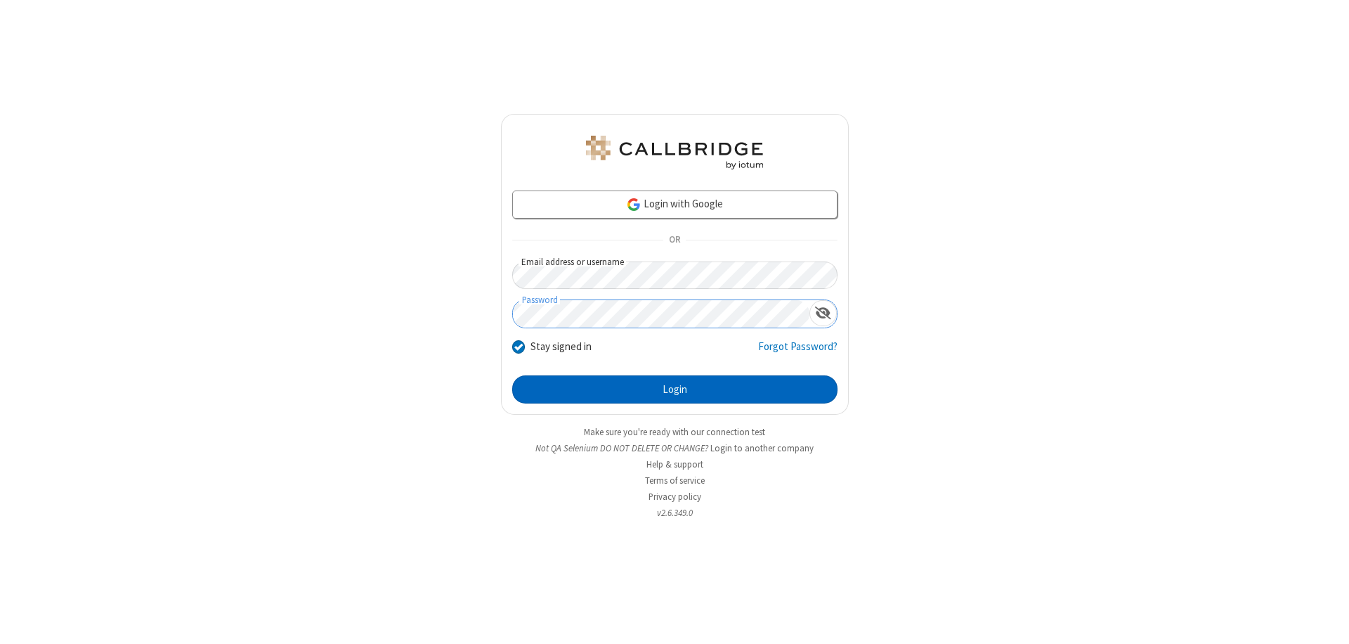
click at [675, 389] on button "Login" at bounding box center [674, 389] width 325 height 28
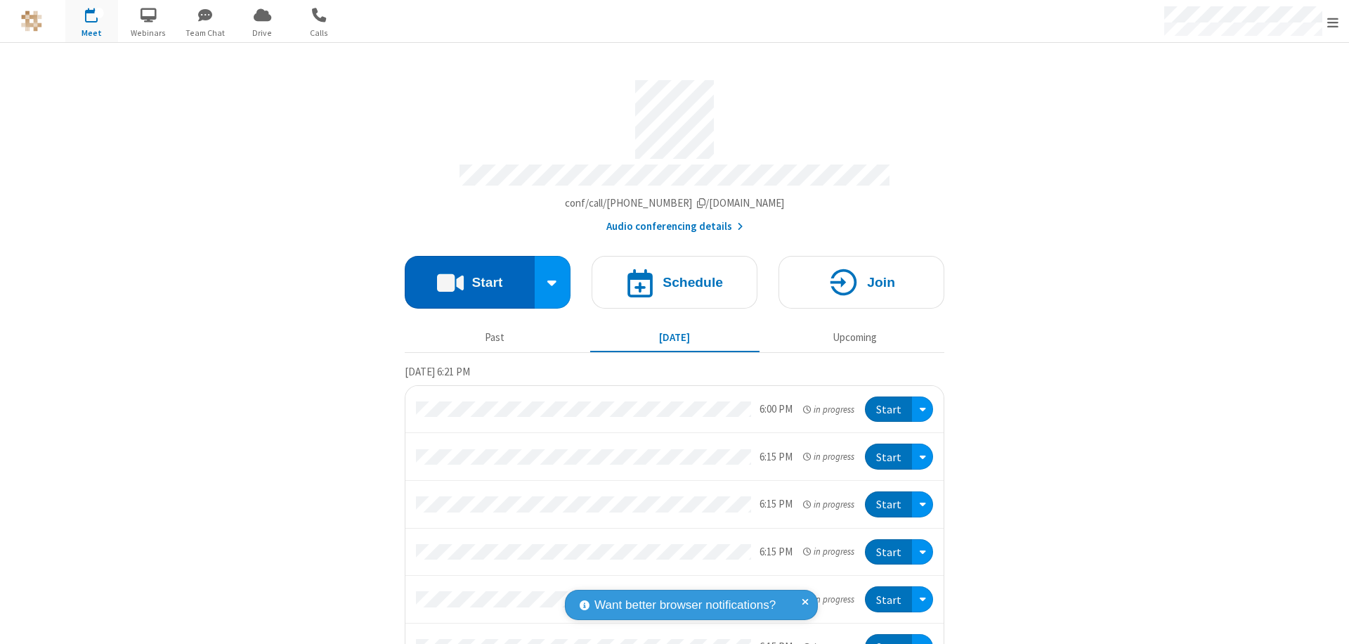
click at [464, 275] on button "Start" at bounding box center [470, 282] width 130 height 53
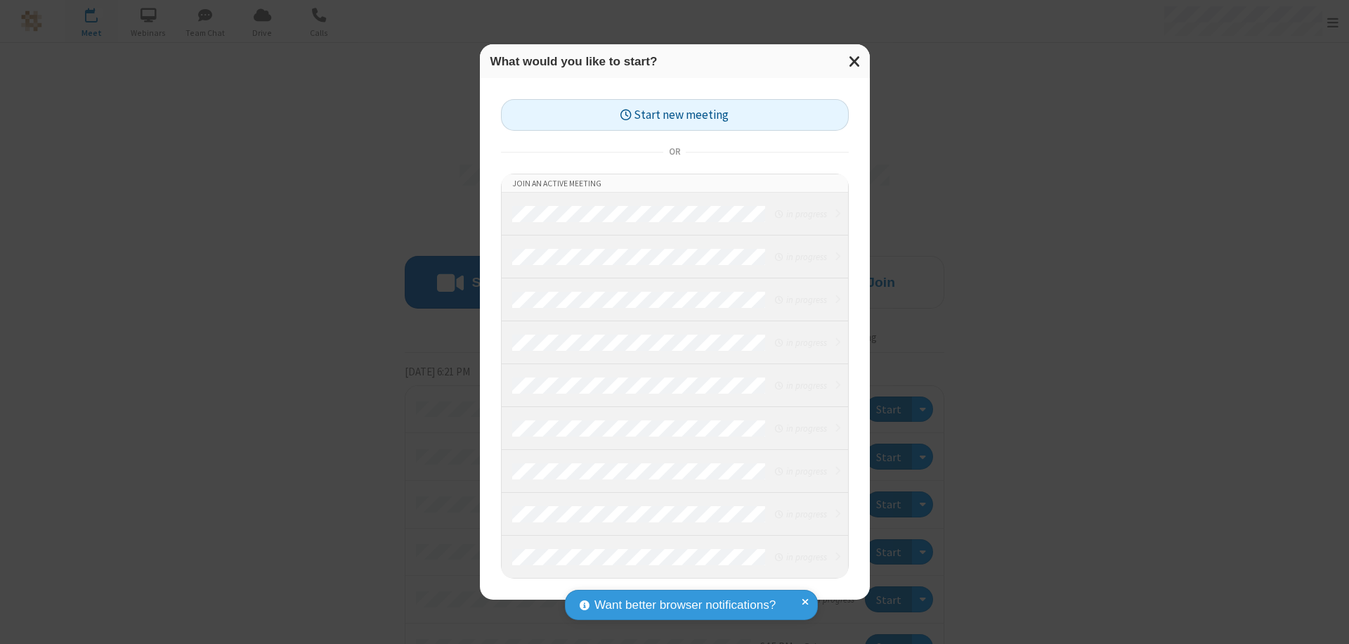
click at [675, 115] on button "Start new meeting" at bounding box center [675, 115] width 348 height 32
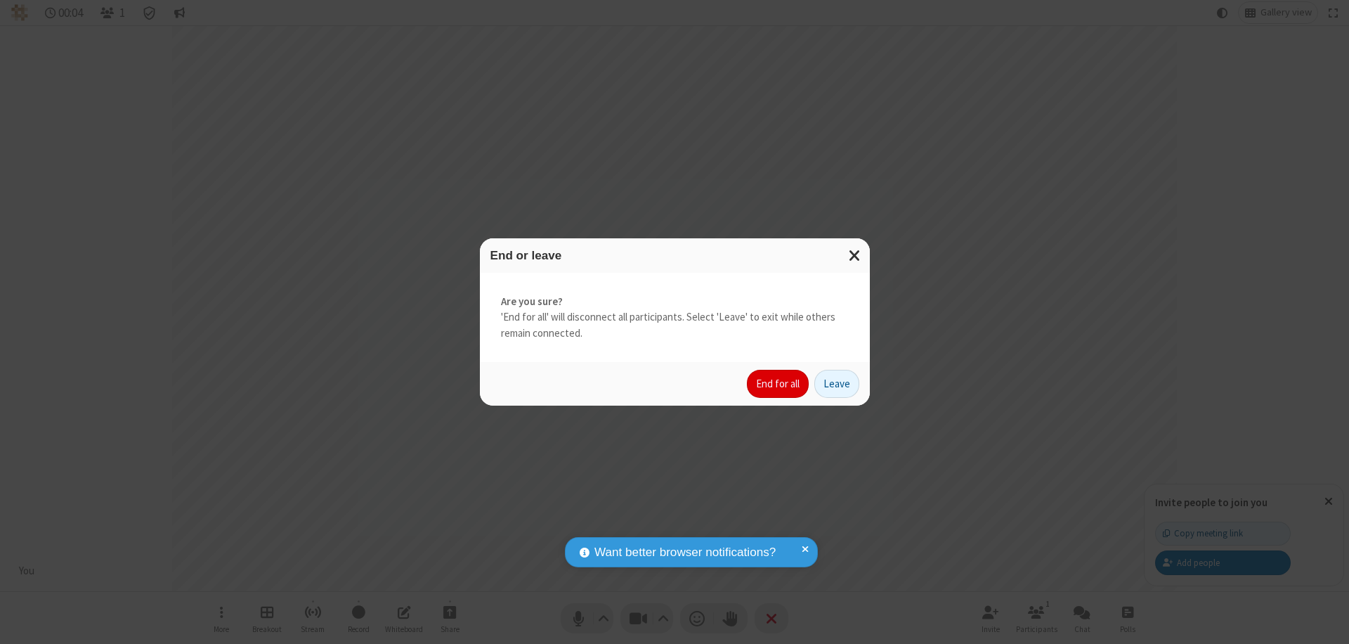
click at [779, 384] on button "End for all" at bounding box center [778, 384] width 62 height 28
